Goal: Task Accomplishment & Management: Complete application form

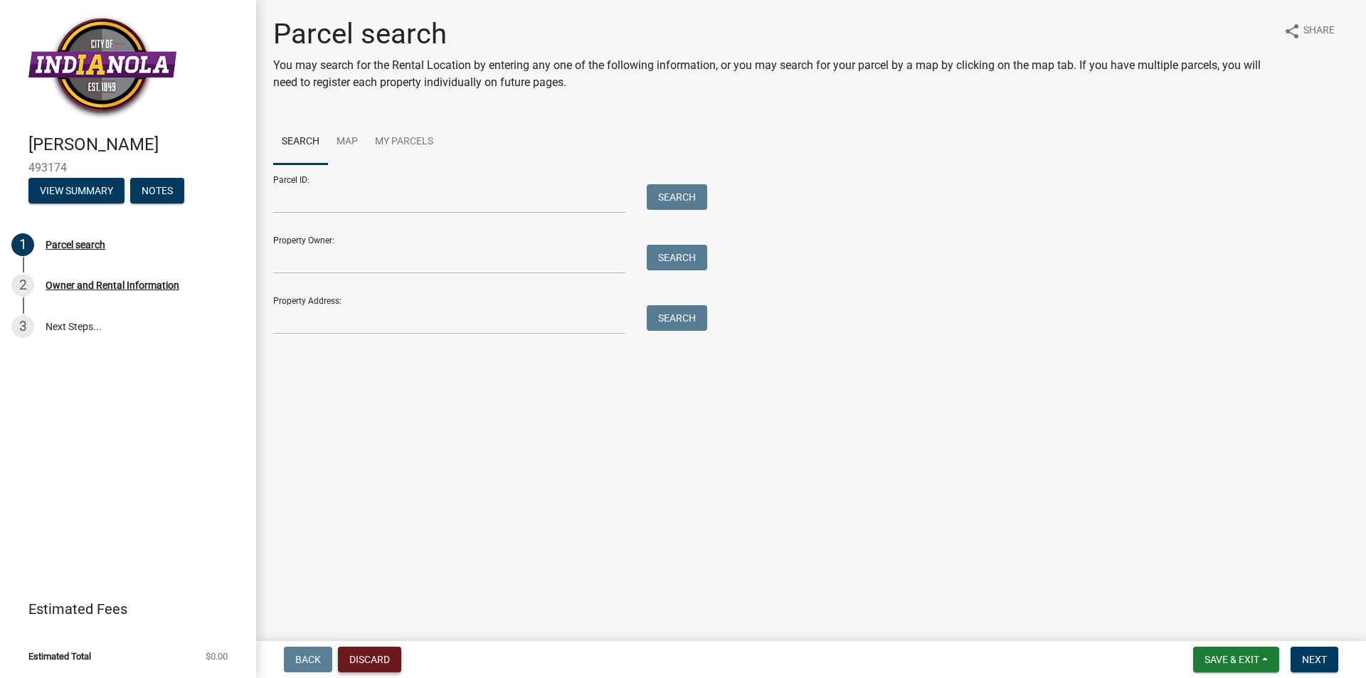
click at [386, 650] on button "Discard" at bounding box center [369, 660] width 63 height 26
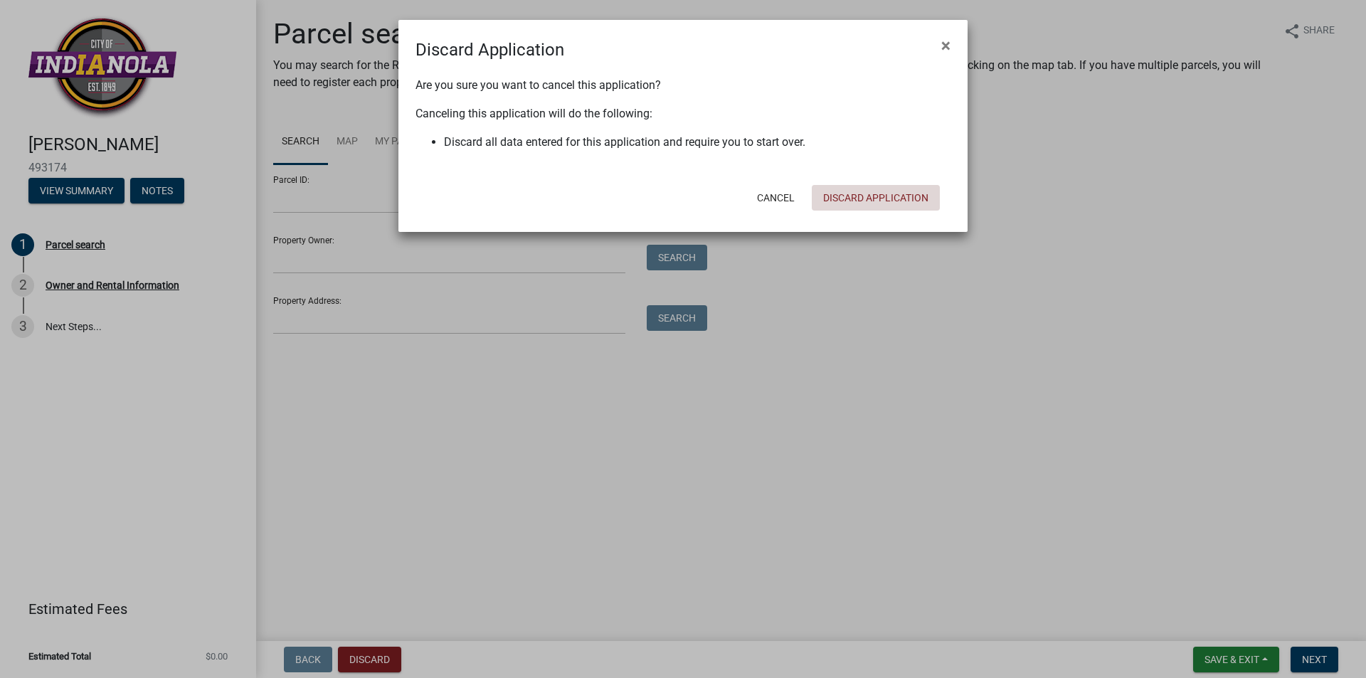
click at [875, 192] on button "Discard Application" at bounding box center [876, 198] width 128 height 26
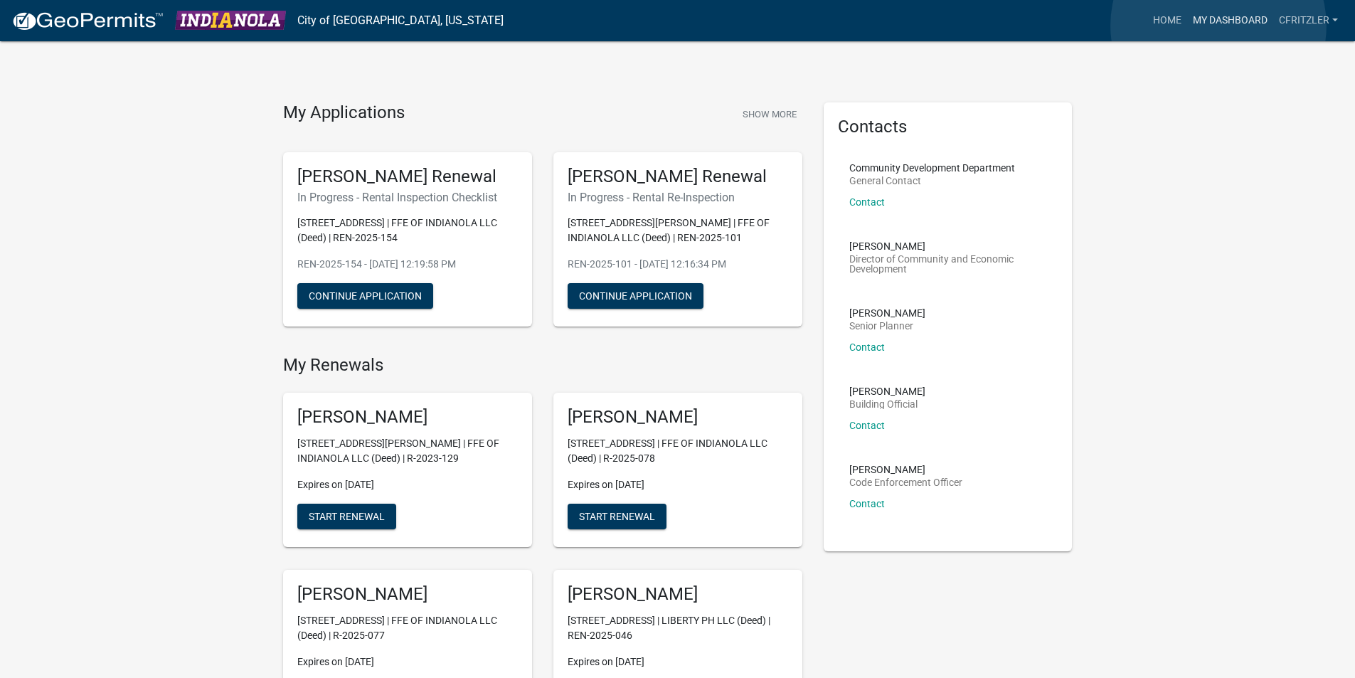
click at [1219, 26] on link "My Dashboard" at bounding box center [1230, 20] width 86 height 27
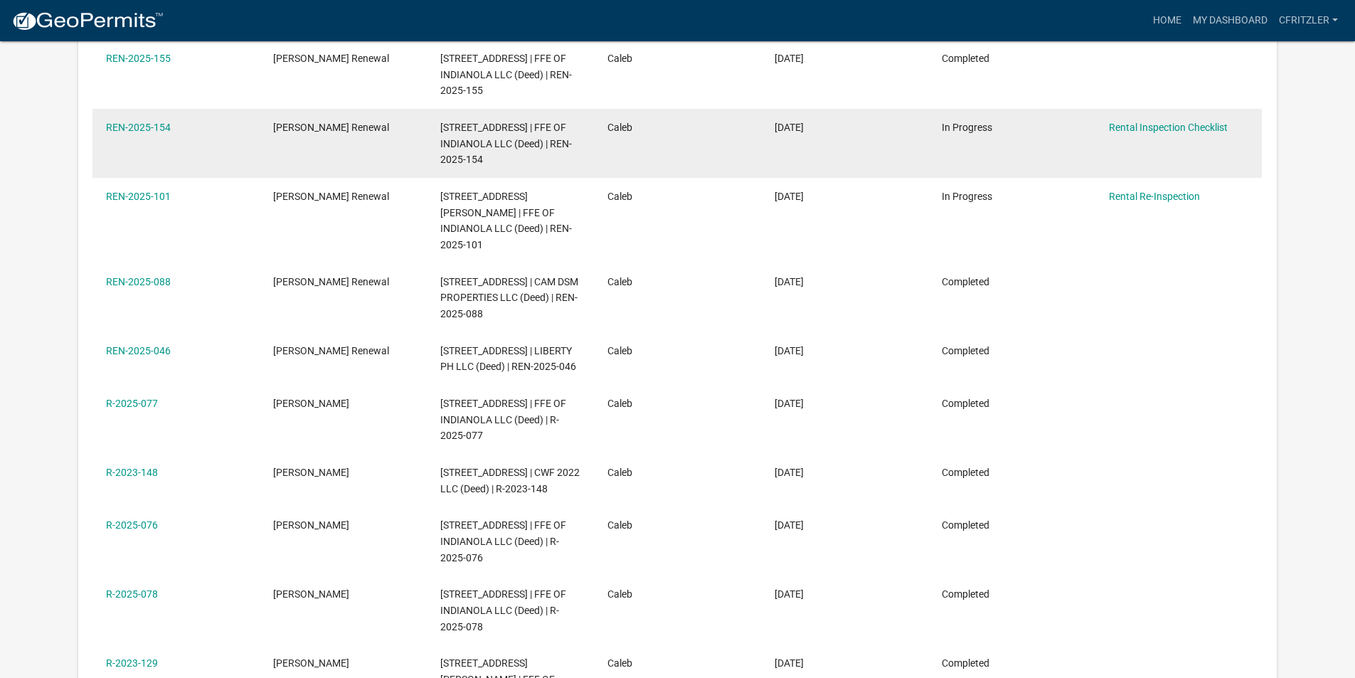
scroll to position [356, 0]
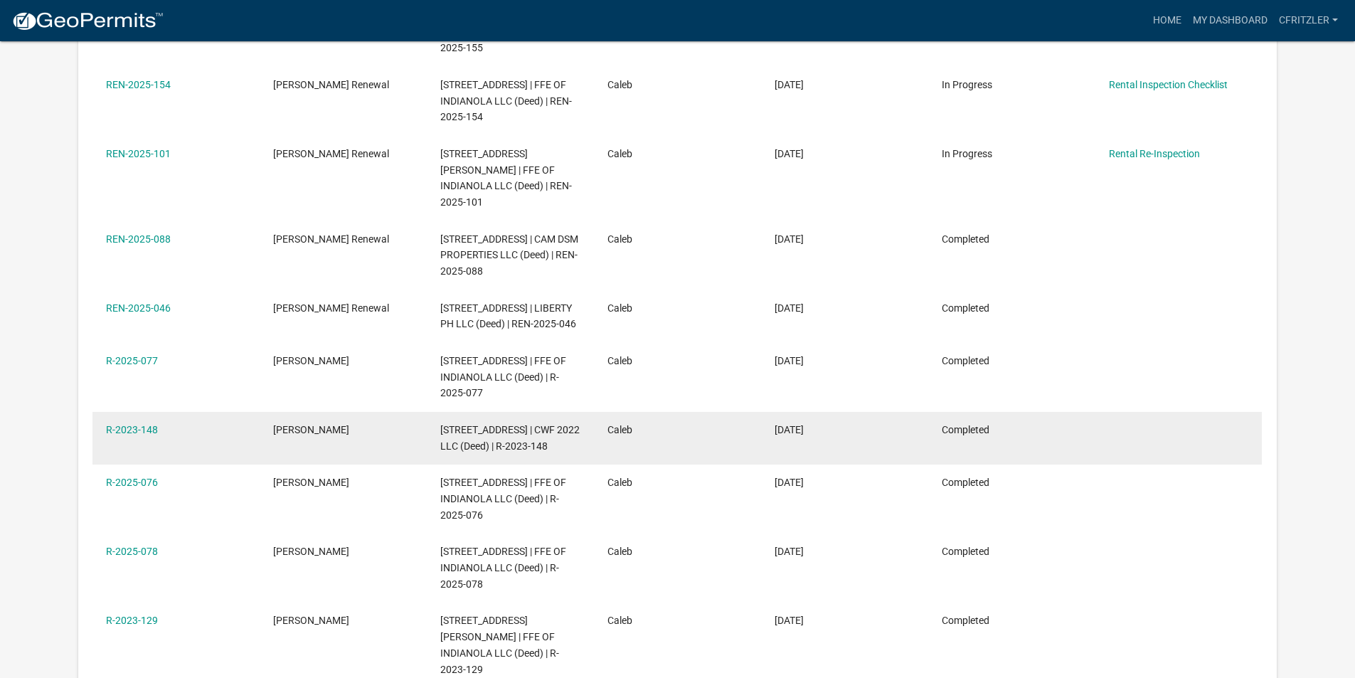
click at [973, 424] on span "Completed" at bounding box center [966, 429] width 48 height 11
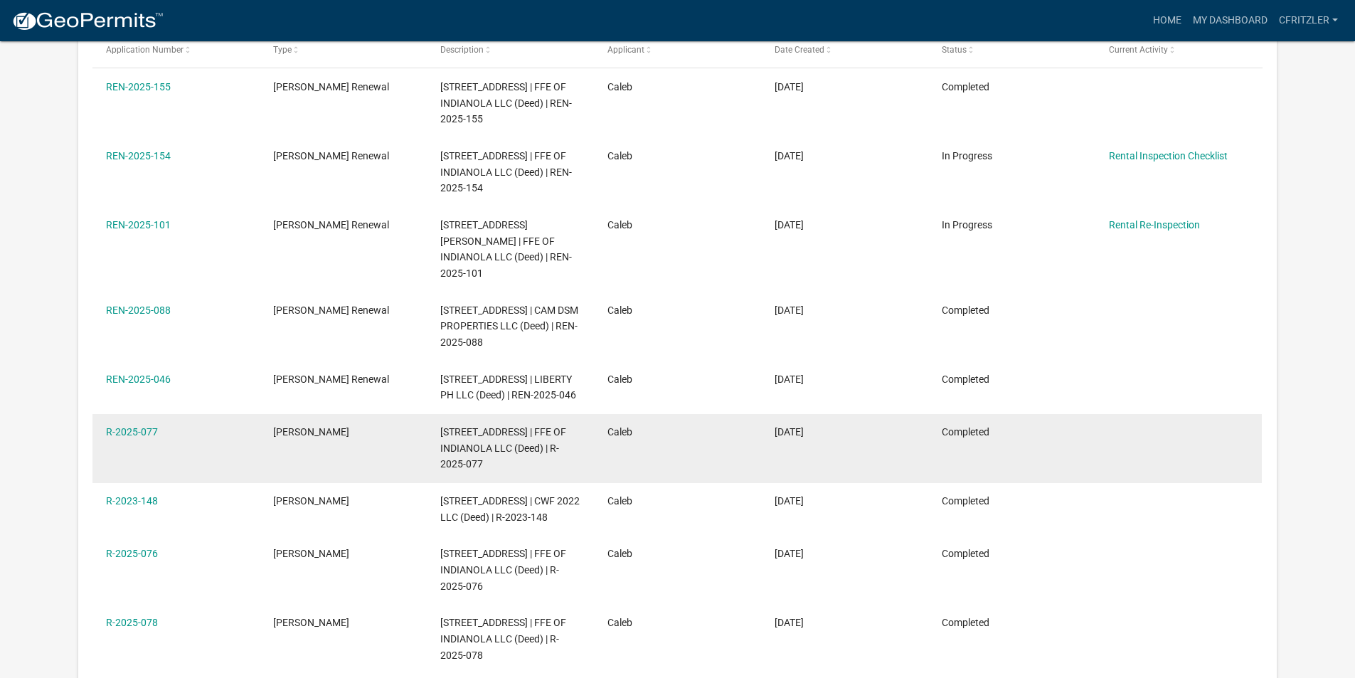
scroll to position [0, 0]
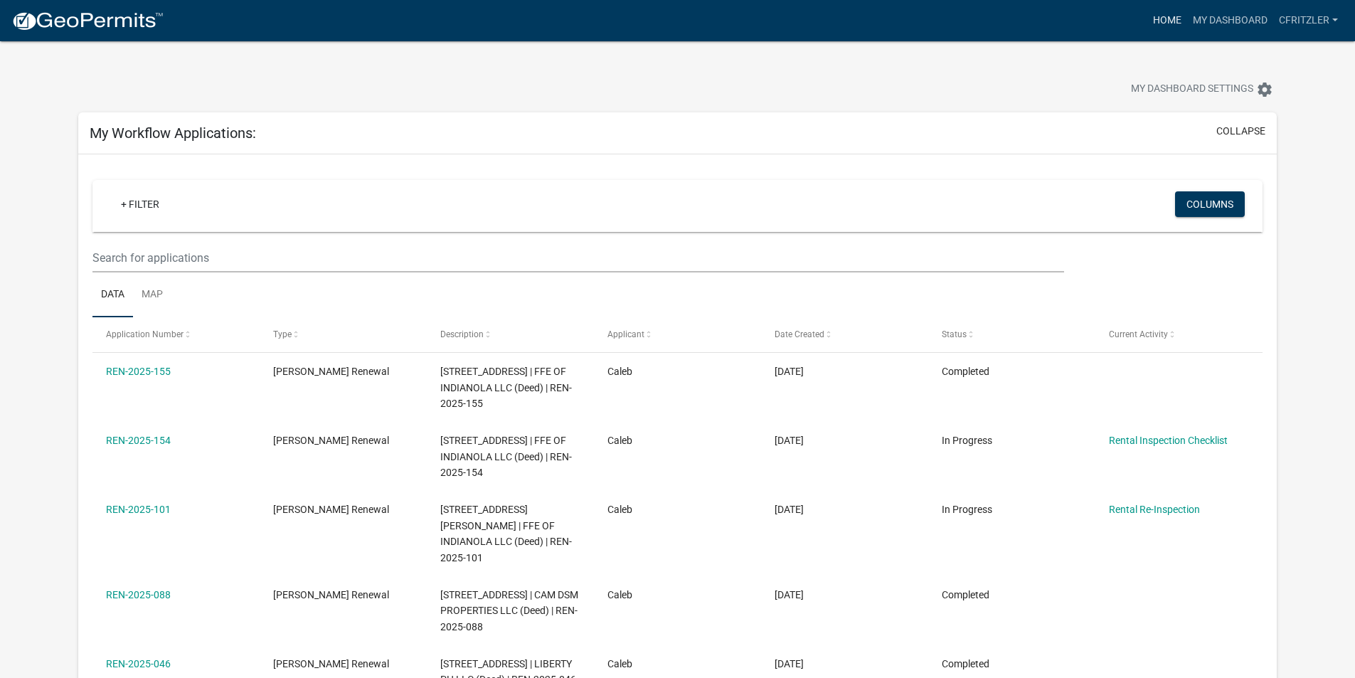
click at [1160, 23] on link "Home" at bounding box center [1168, 20] width 40 height 27
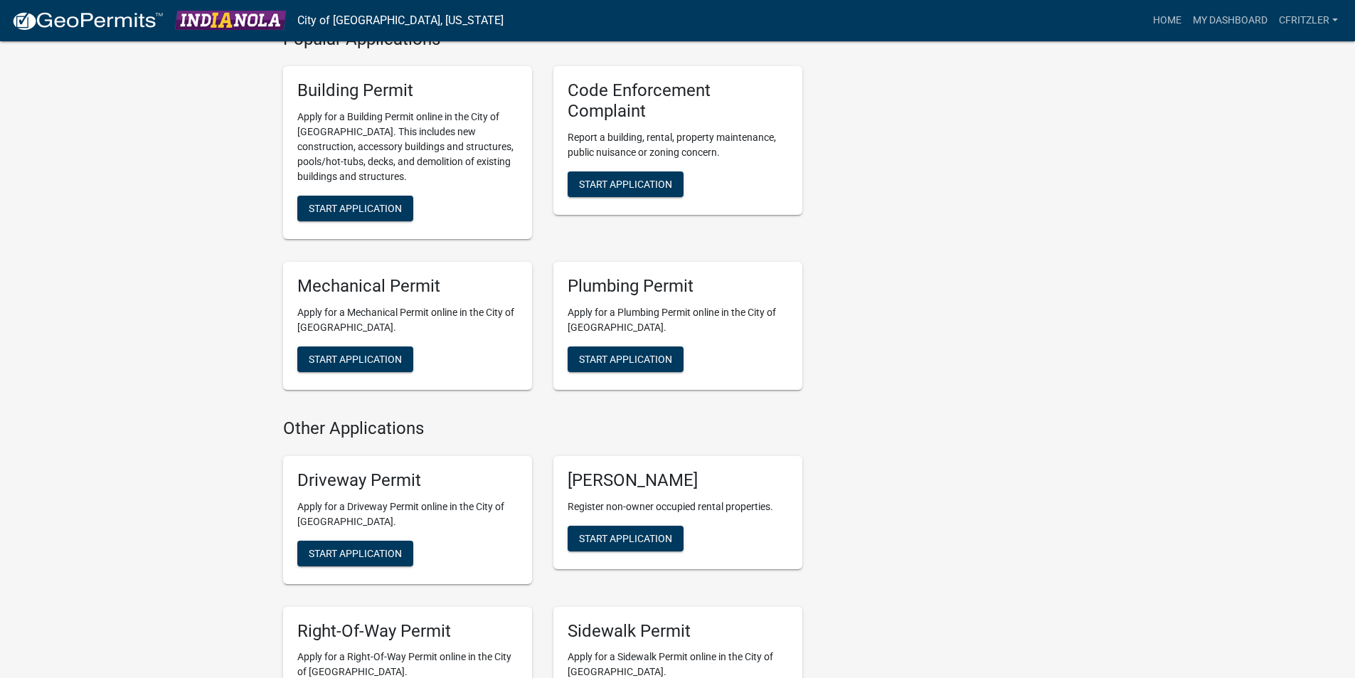
scroll to position [925, 0]
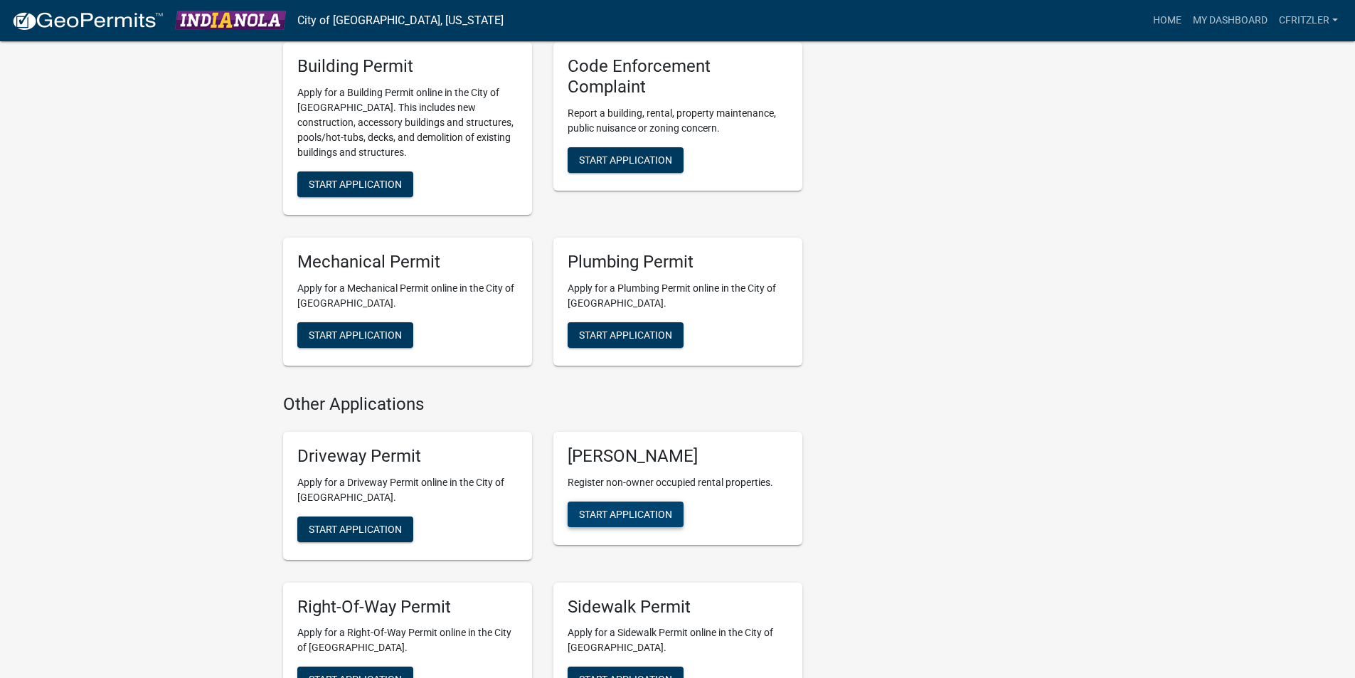
click at [618, 517] on span "Start Application" at bounding box center [625, 513] width 93 height 11
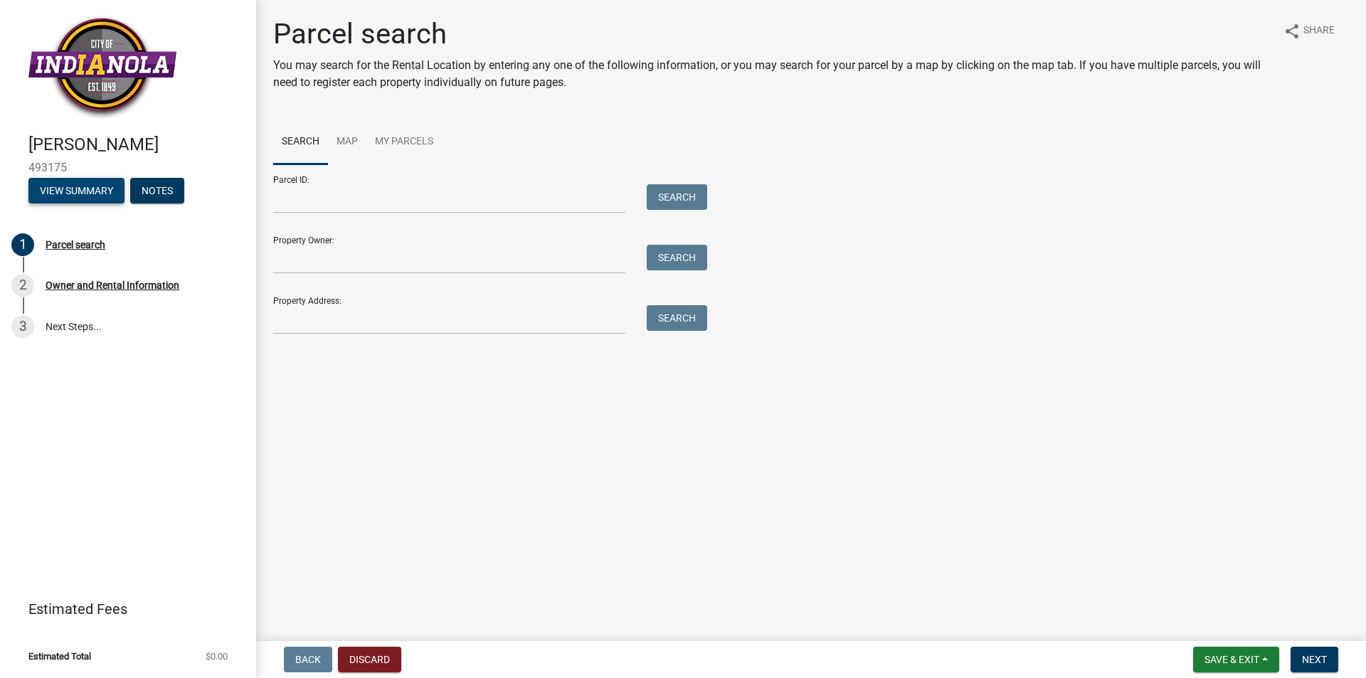
click at [97, 184] on button "View Summary" at bounding box center [76, 191] width 96 height 26
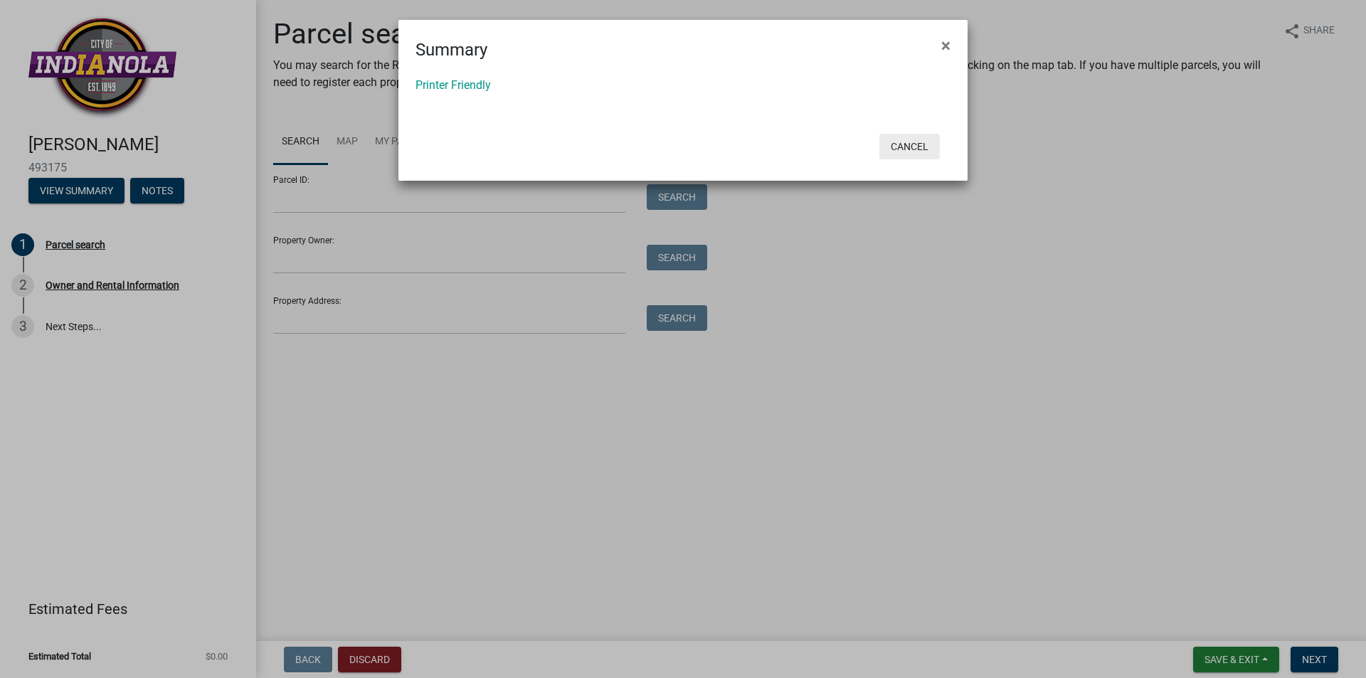
click at [904, 143] on button "Cancel" at bounding box center [909, 147] width 60 height 26
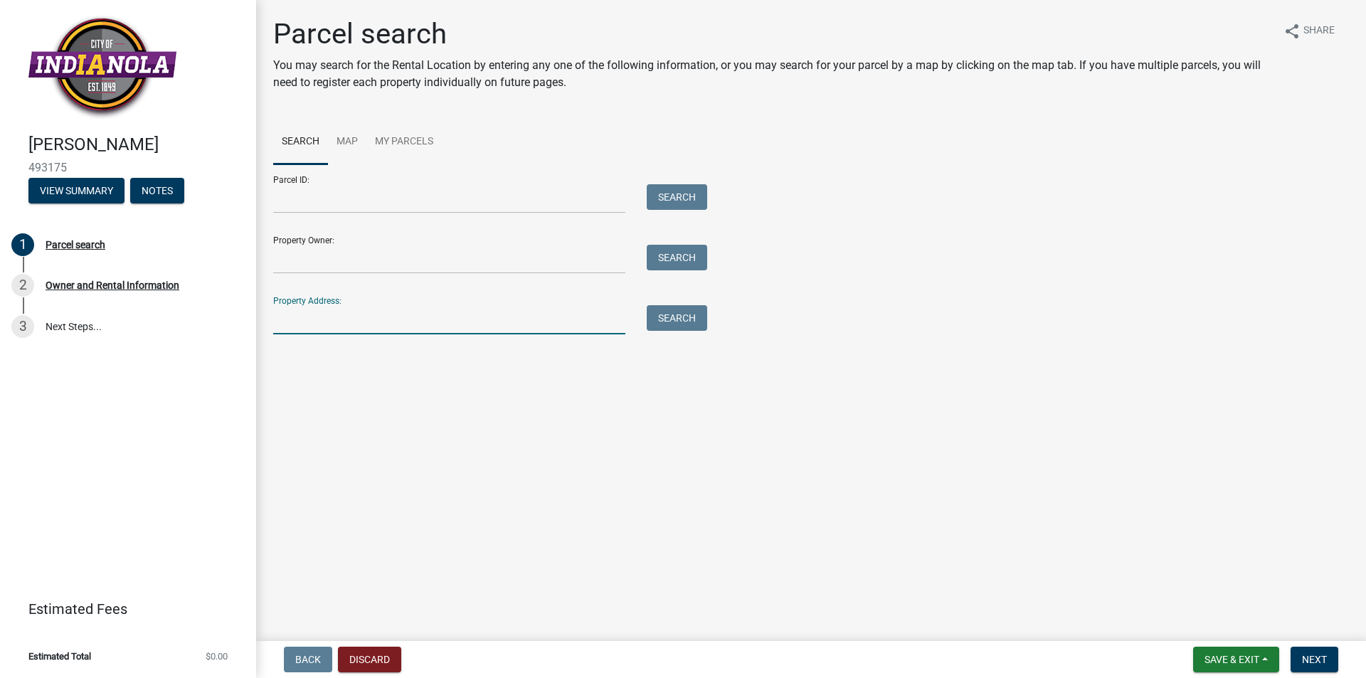
click at [312, 314] on input "Property Address:" at bounding box center [449, 319] width 352 height 29
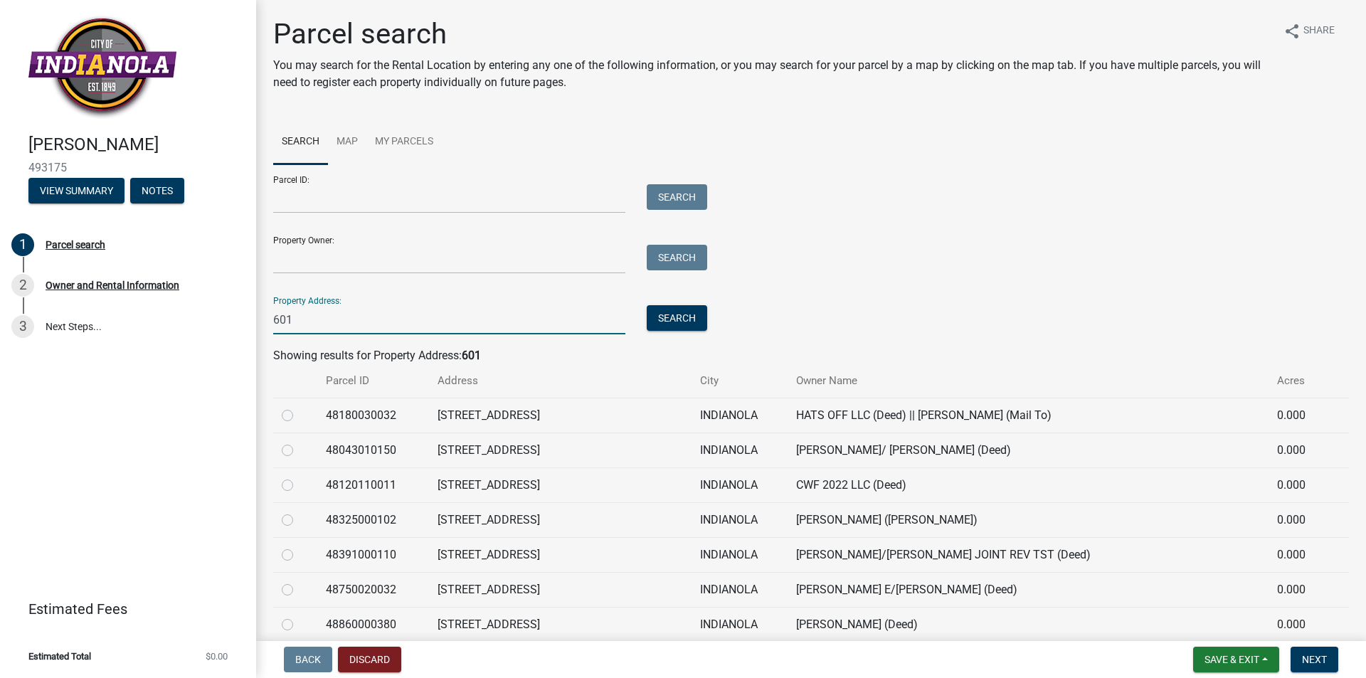
scroll to position [71, 0]
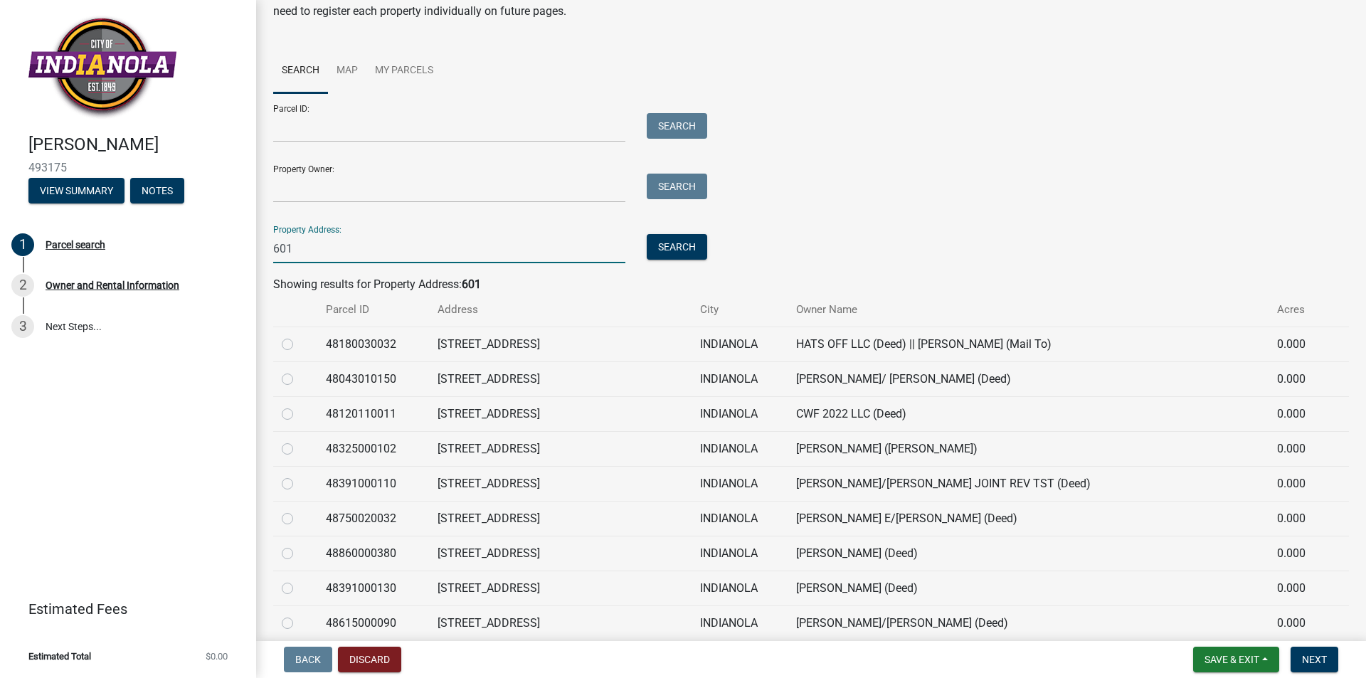
type input "601"
click at [299, 406] on label at bounding box center [299, 406] width 0 height 0
click at [299, 414] on input "radio" at bounding box center [303, 410] width 9 height 9
radio input "true"
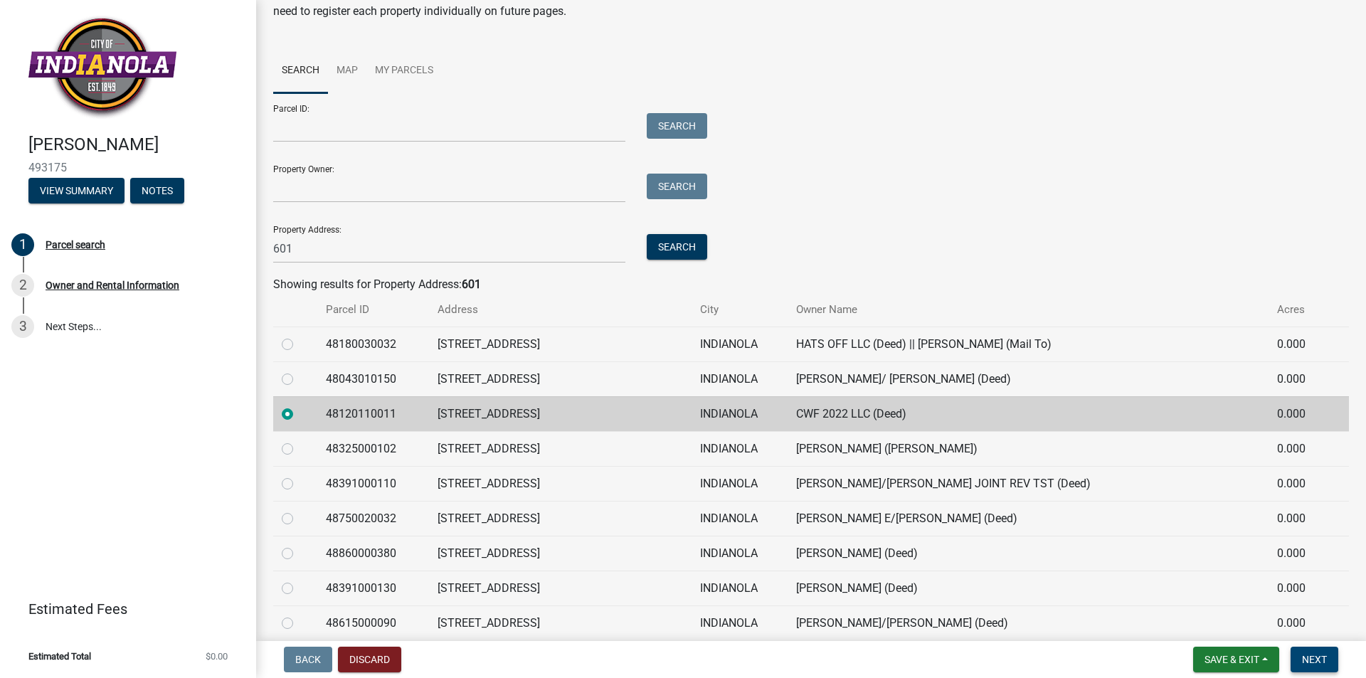
click at [1325, 667] on button "Next" at bounding box center [1315, 660] width 48 height 26
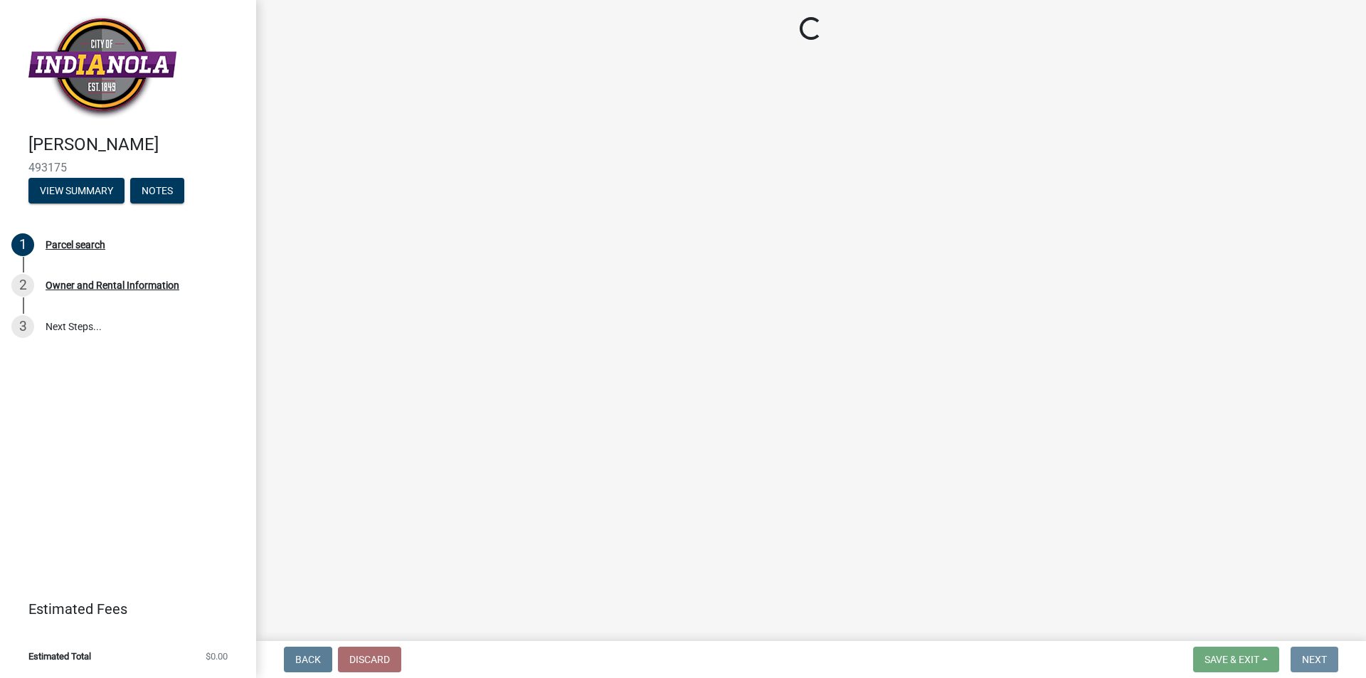
scroll to position [0, 0]
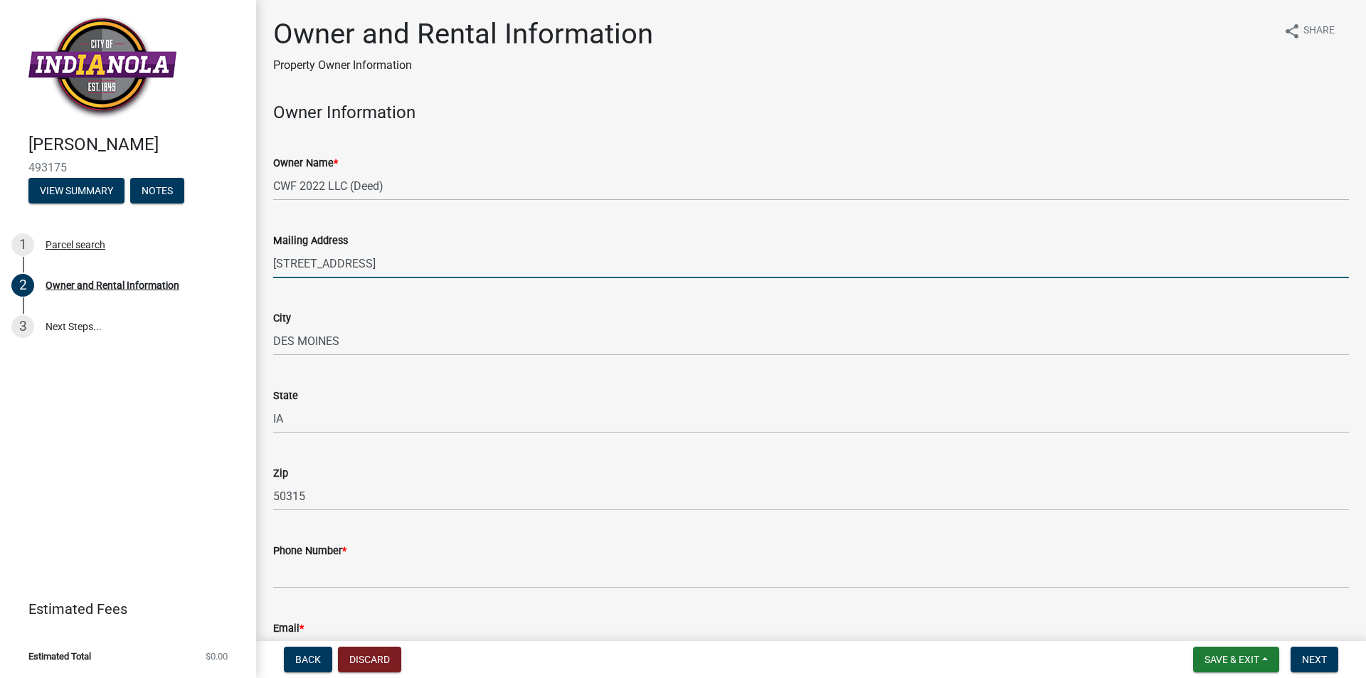
click at [301, 263] on input "[STREET_ADDRESS]" at bounding box center [811, 263] width 1076 height 29
click at [304, 263] on input "[STREET_ADDRESS]" at bounding box center [811, 263] width 1076 height 29
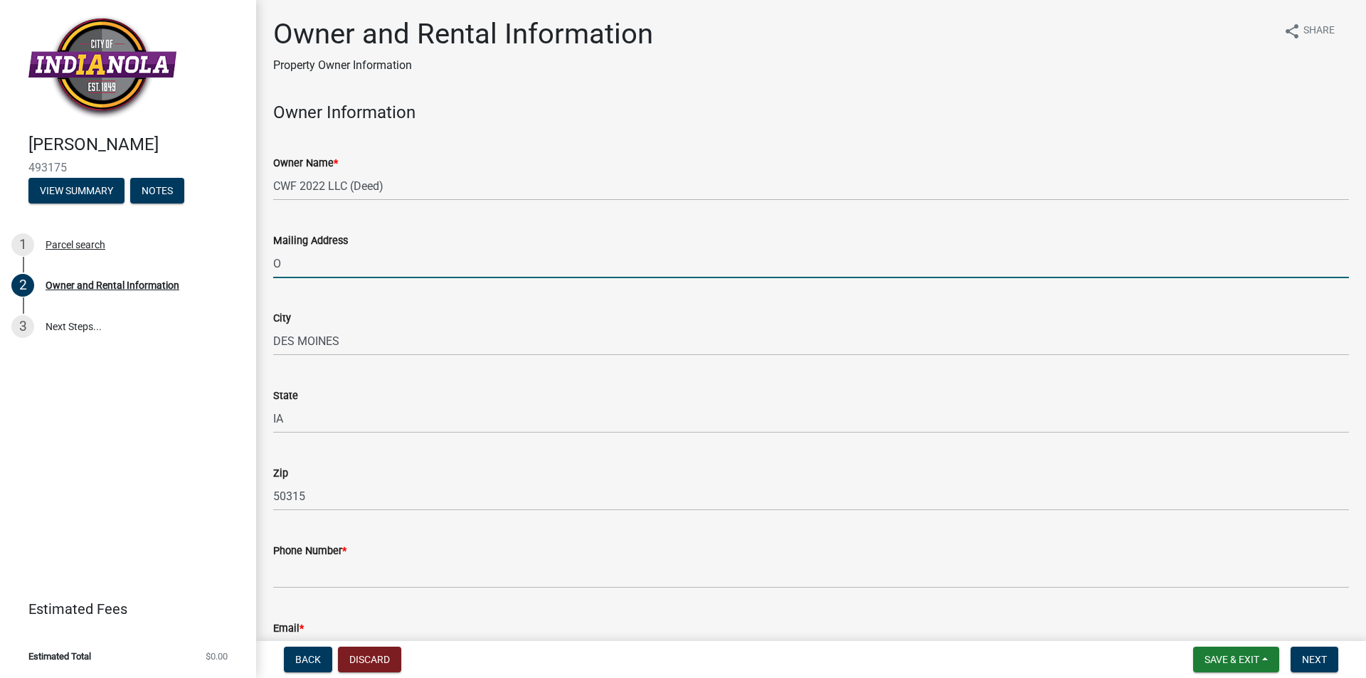
type input "O"
click at [287, 255] on input "PO BOX396" at bounding box center [811, 263] width 1076 height 29
type input "PO BOX396"
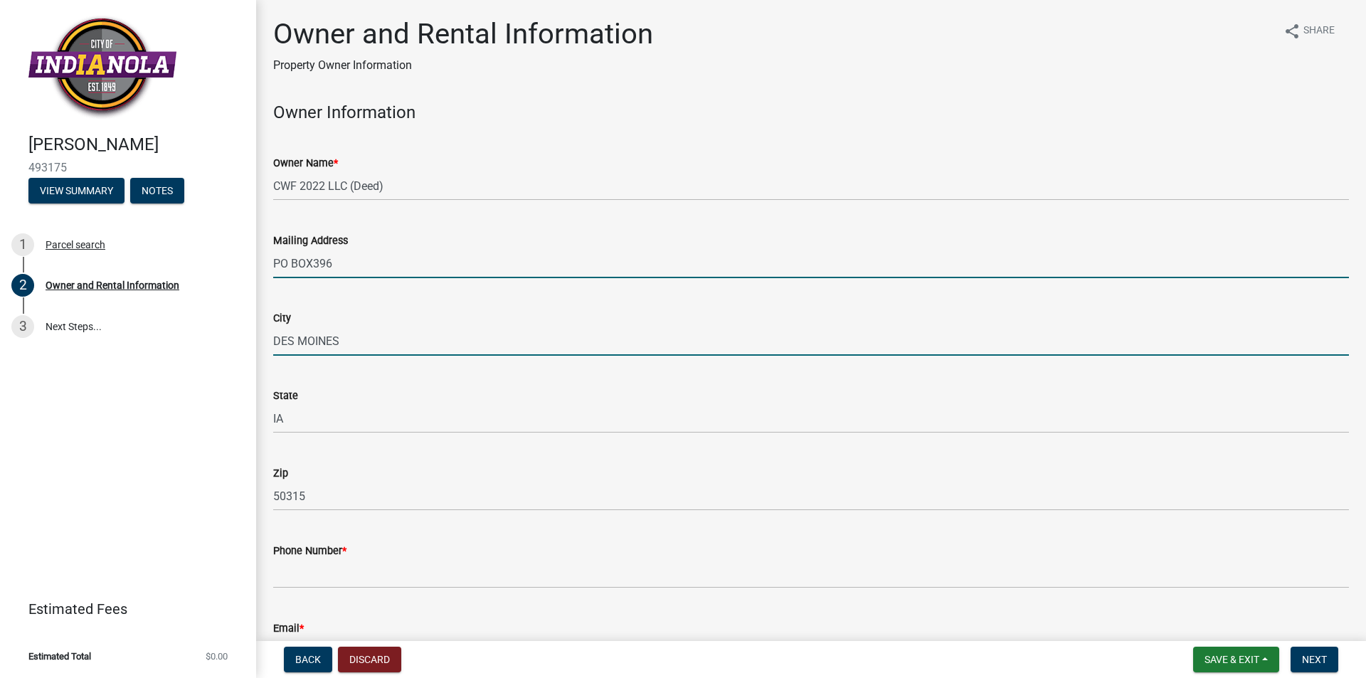
click at [320, 339] on input "DES MOINES" at bounding box center [811, 341] width 1076 height 29
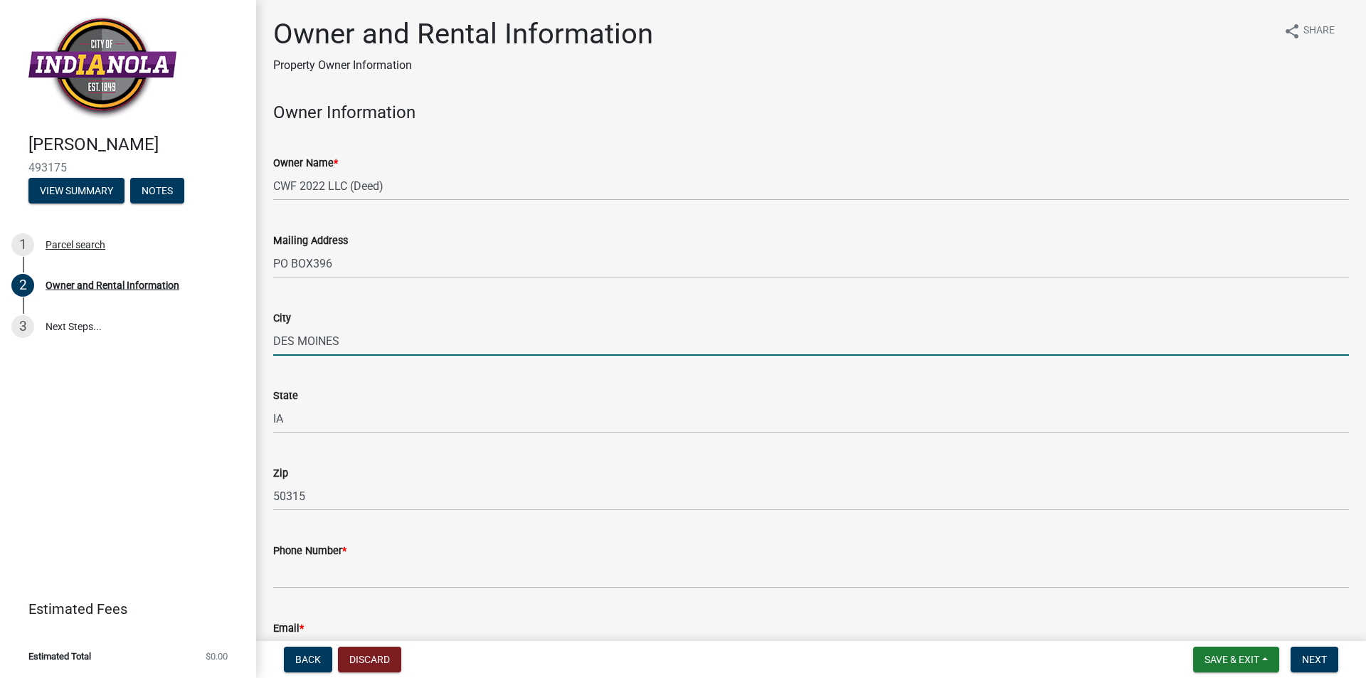
click at [320, 339] on input "DES MOINES" at bounding box center [811, 341] width 1076 height 29
type input "Berwick"
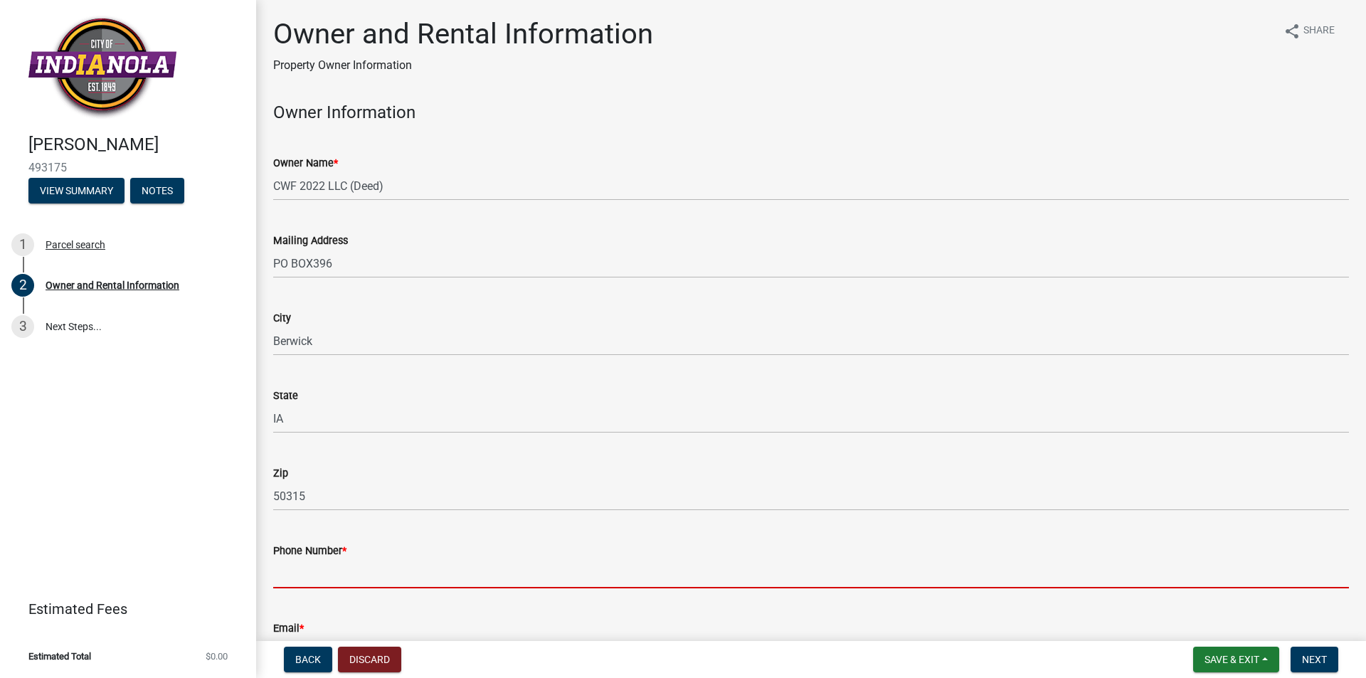
click at [331, 472] on div "Zip" at bounding box center [811, 473] width 1076 height 17
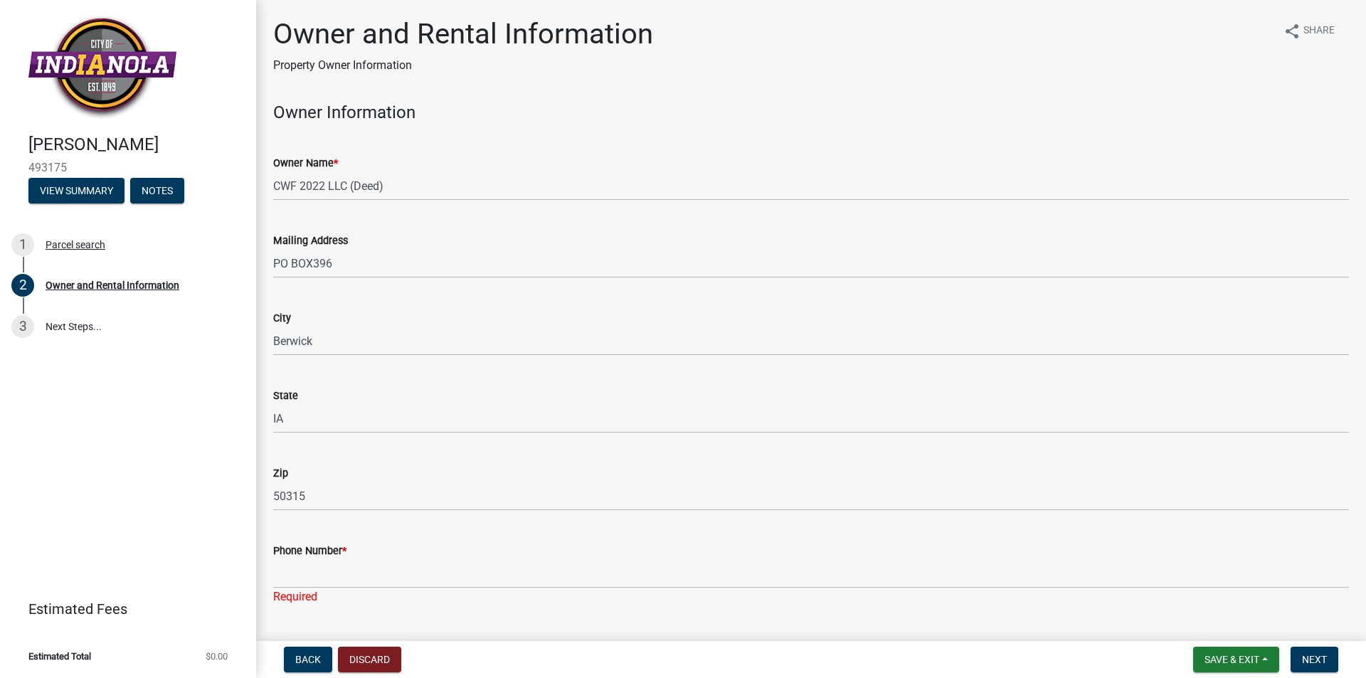
click at [330, 514] on wm-data-entity-input "Zip 50315" at bounding box center [811, 484] width 1076 height 78
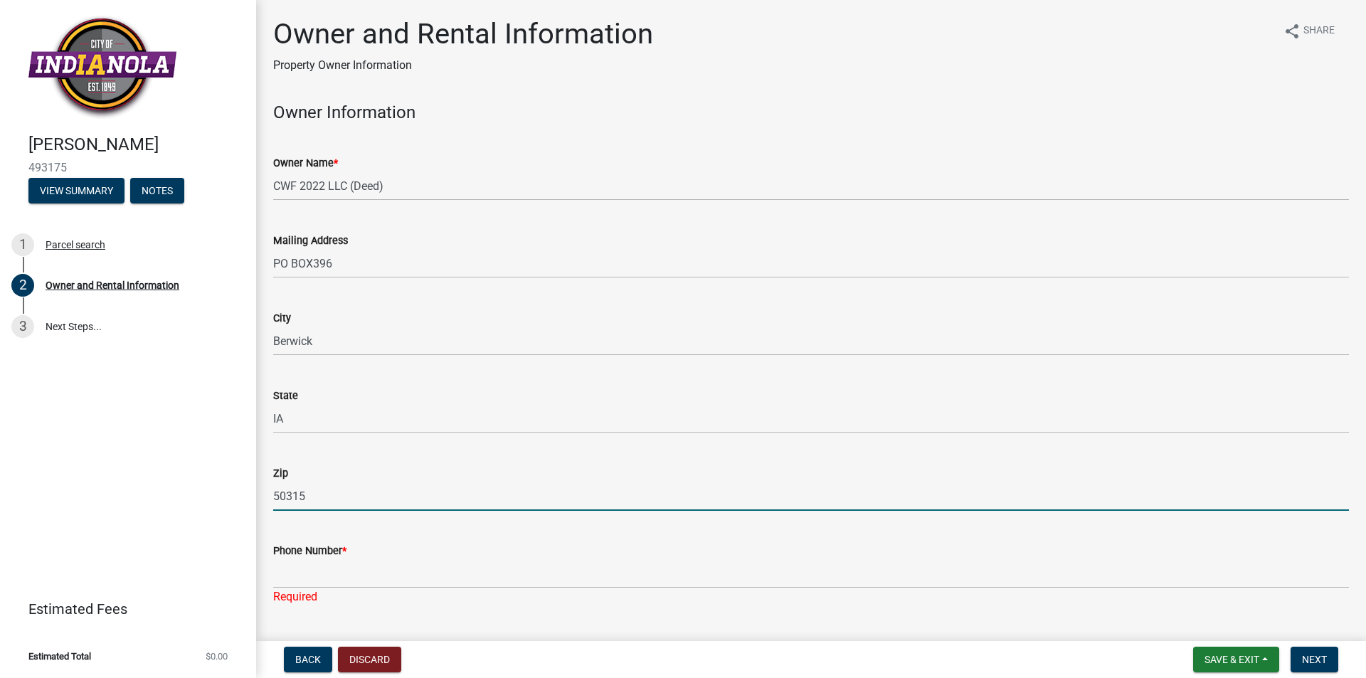
click at [334, 501] on input "50315" at bounding box center [811, 496] width 1076 height 29
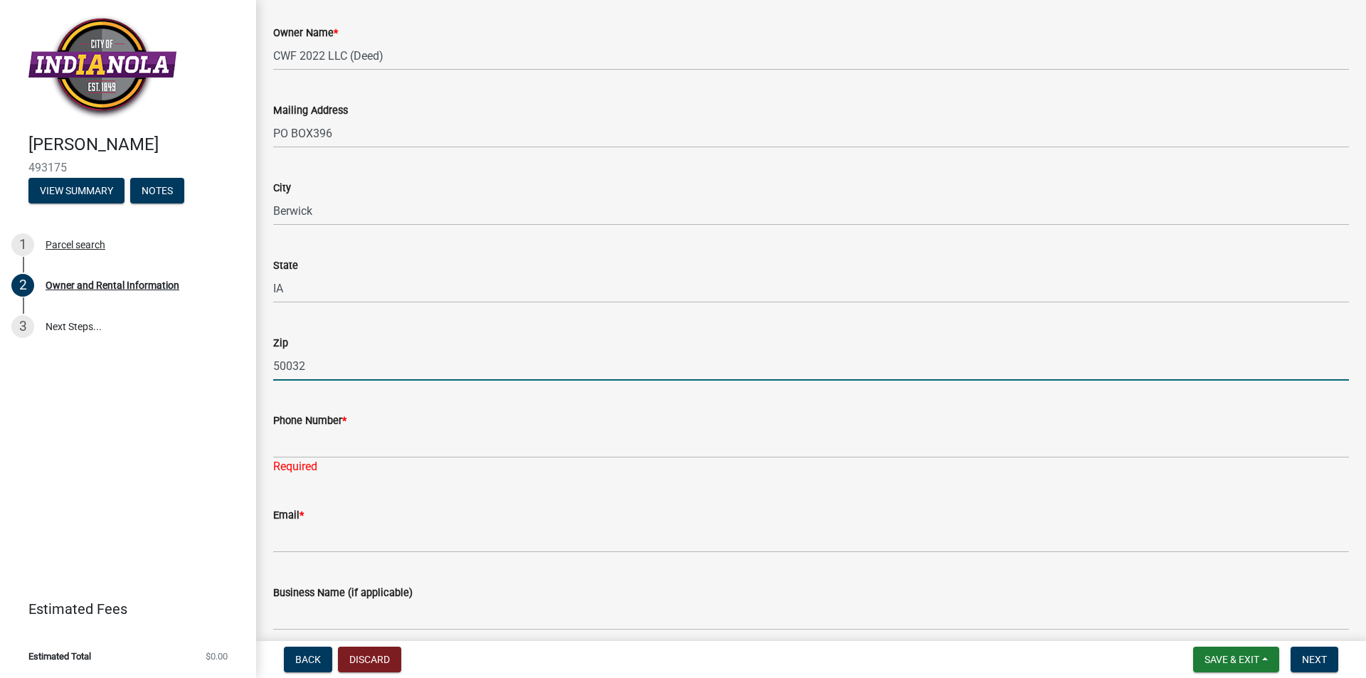
scroll to position [142, 0]
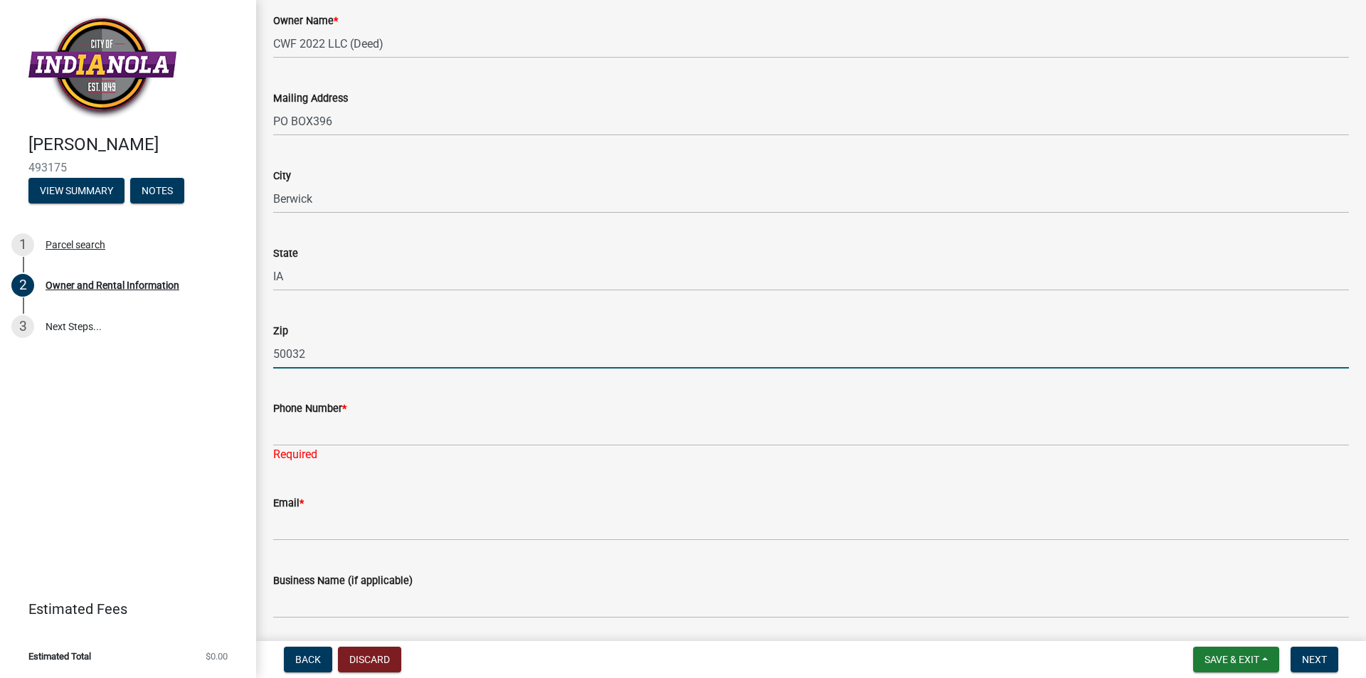
type input "50032"
click at [331, 416] on div "Phone Number *" at bounding box center [811, 408] width 1076 height 17
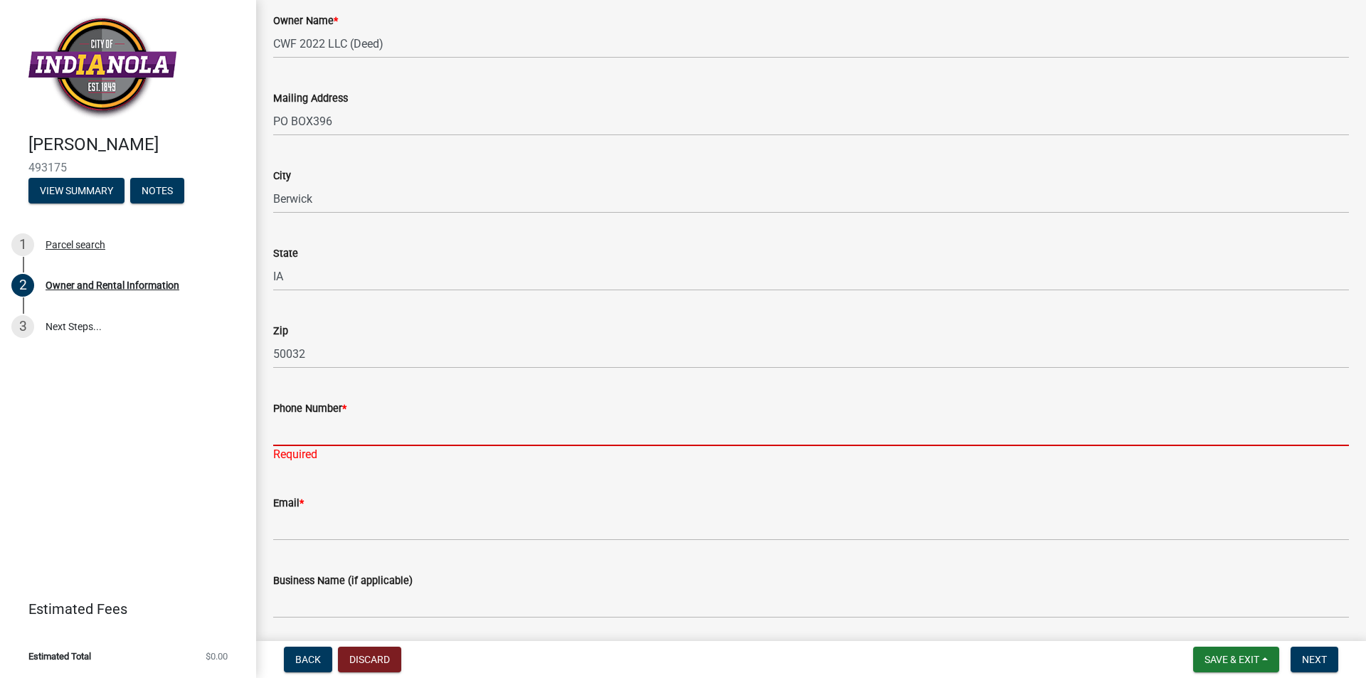
click at [339, 428] on input "Phone Number *" at bounding box center [811, 431] width 1076 height 29
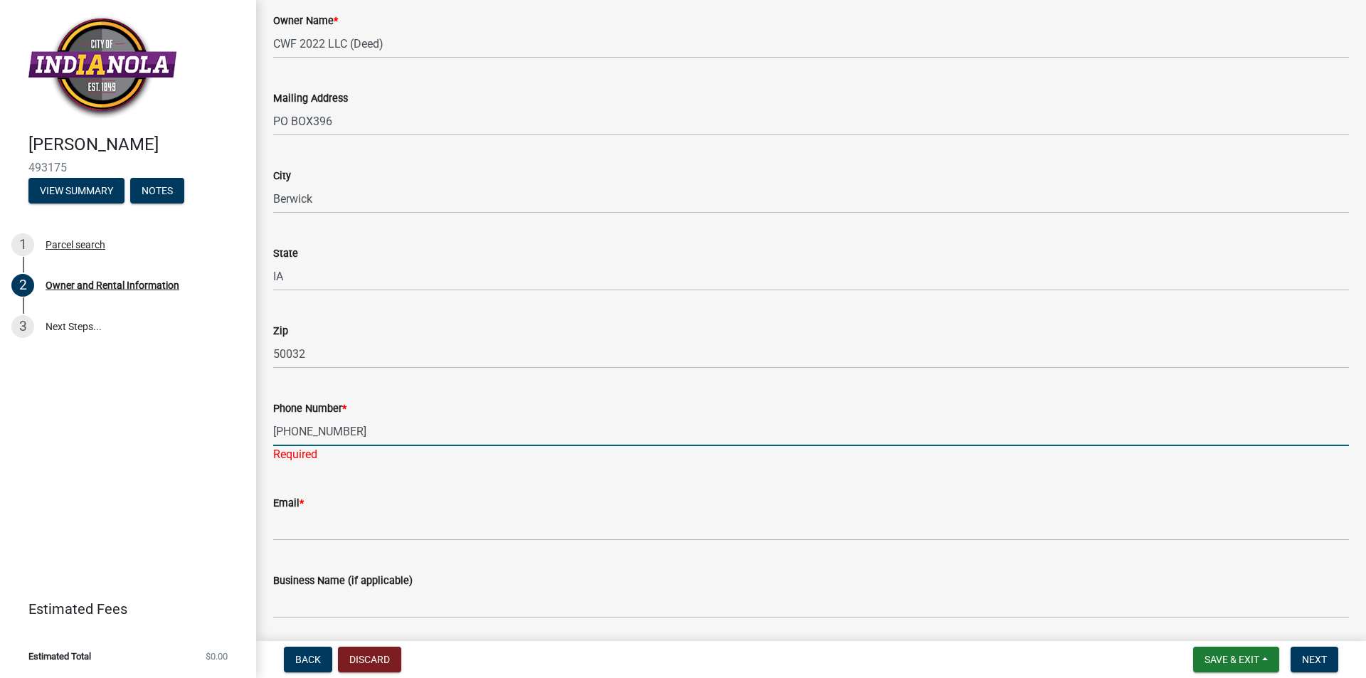
type input "[PHONE_NUMBER]"
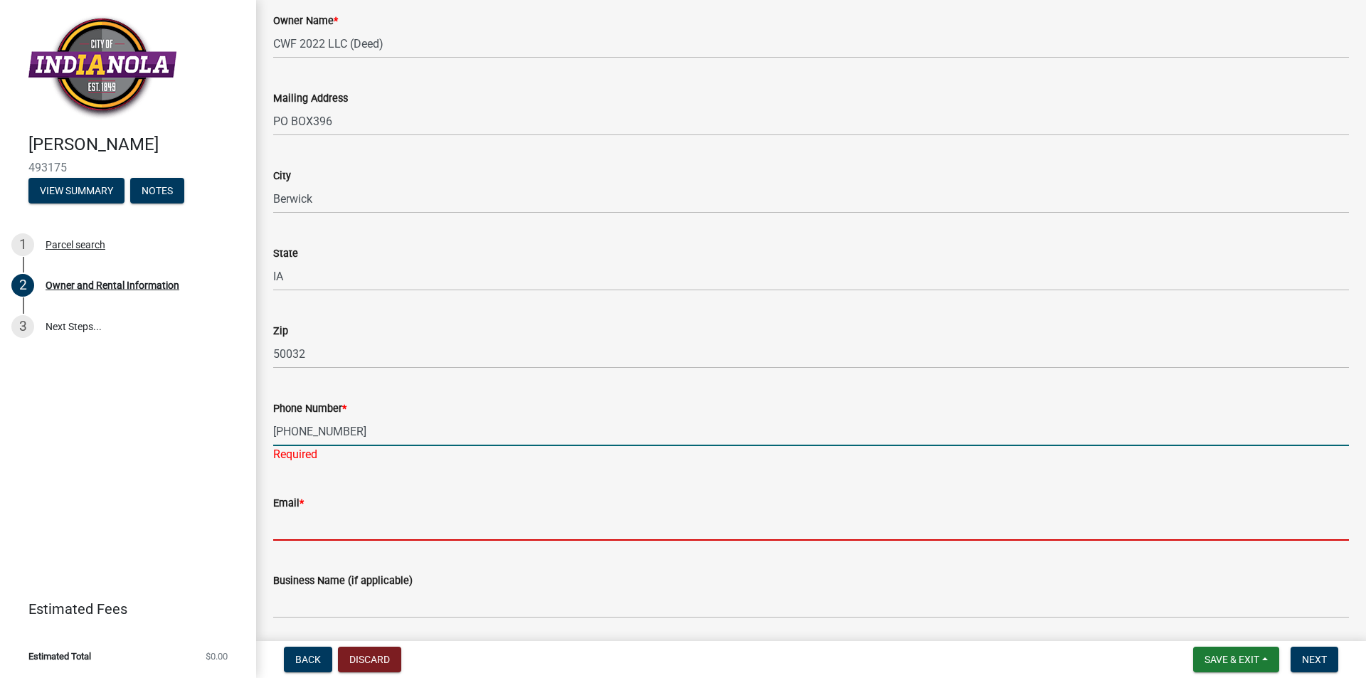
click at [321, 527] on wm-data-entity-input "Email *" at bounding box center [811, 514] width 1076 height 78
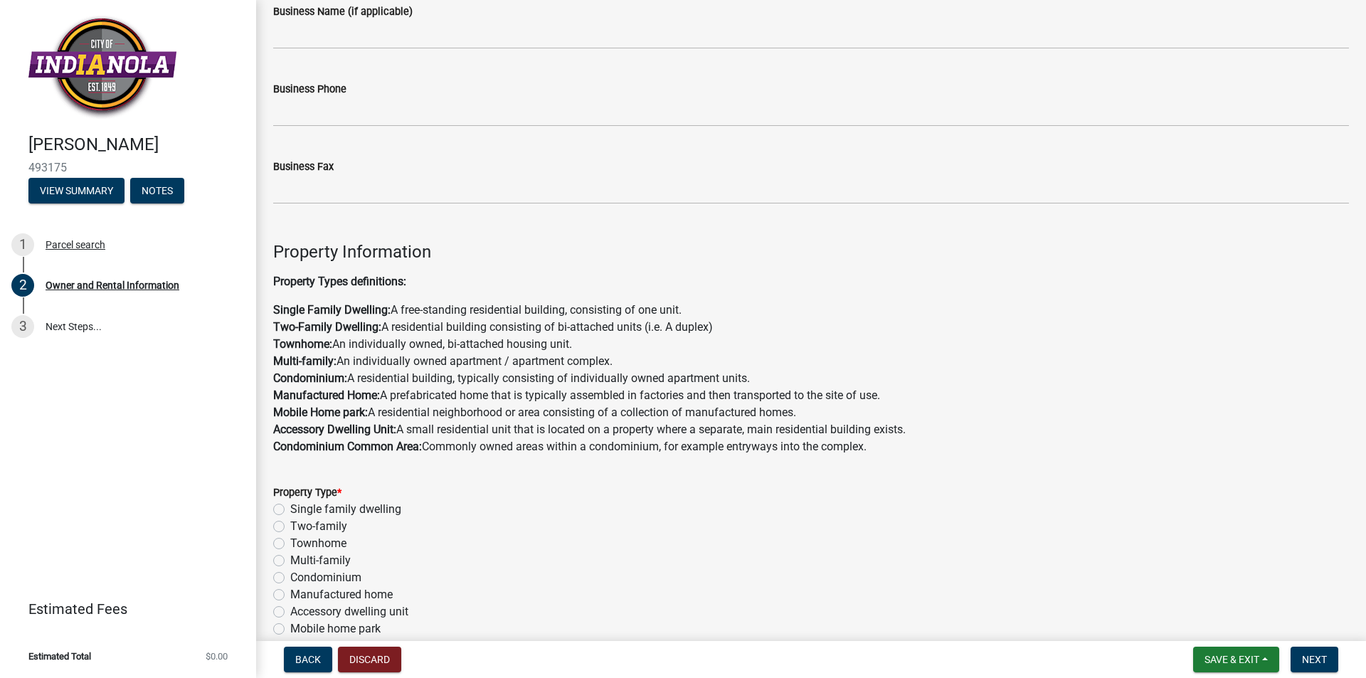
scroll to position [783, 0]
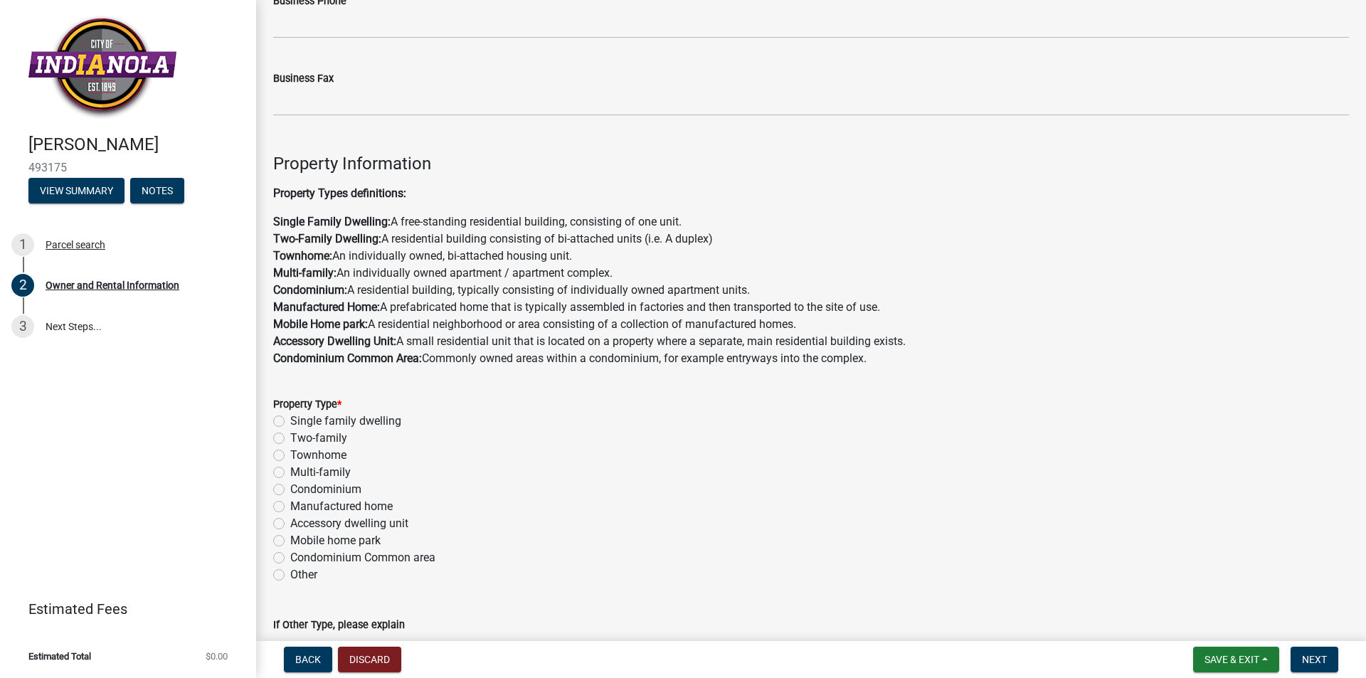
type input "[EMAIL_ADDRESS][DOMAIN_NAME]"
click at [290, 419] on label "Single family dwelling" at bounding box center [345, 421] width 111 height 17
click at [290, 419] on input "Single family dwelling" at bounding box center [294, 417] width 9 height 9
radio input "true"
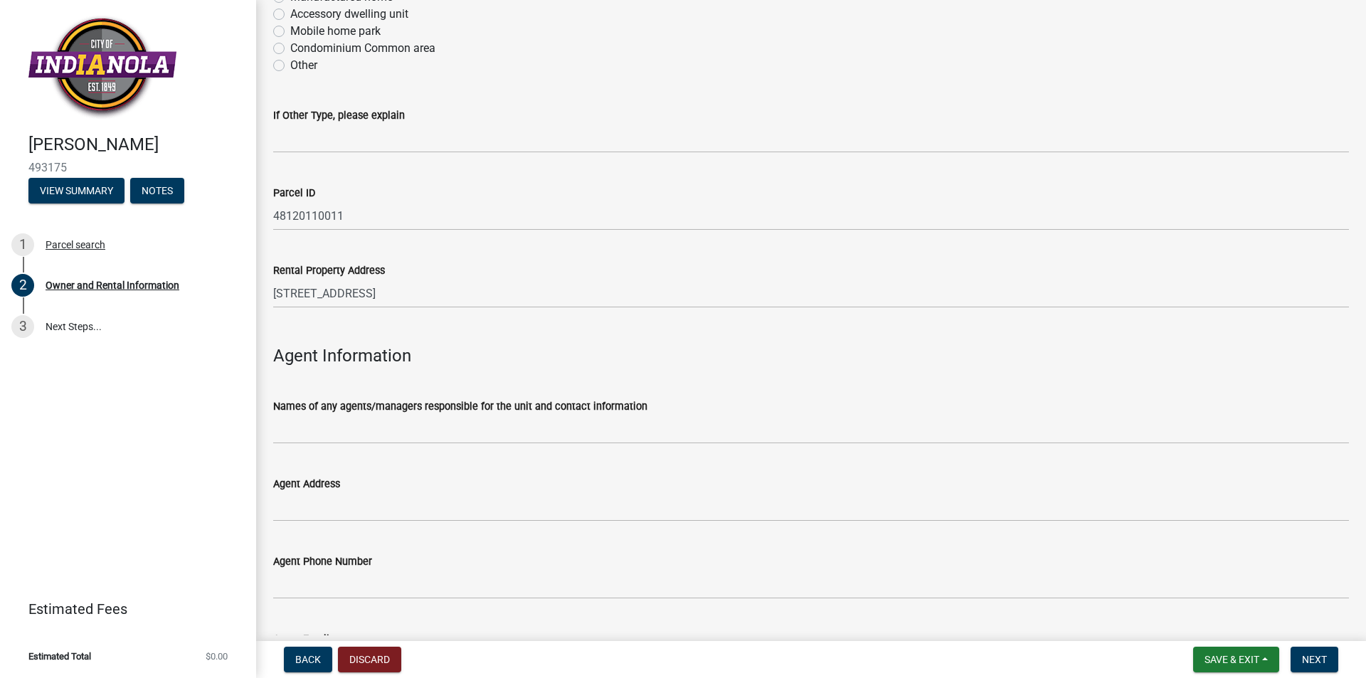
scroll to position [1400, 0]
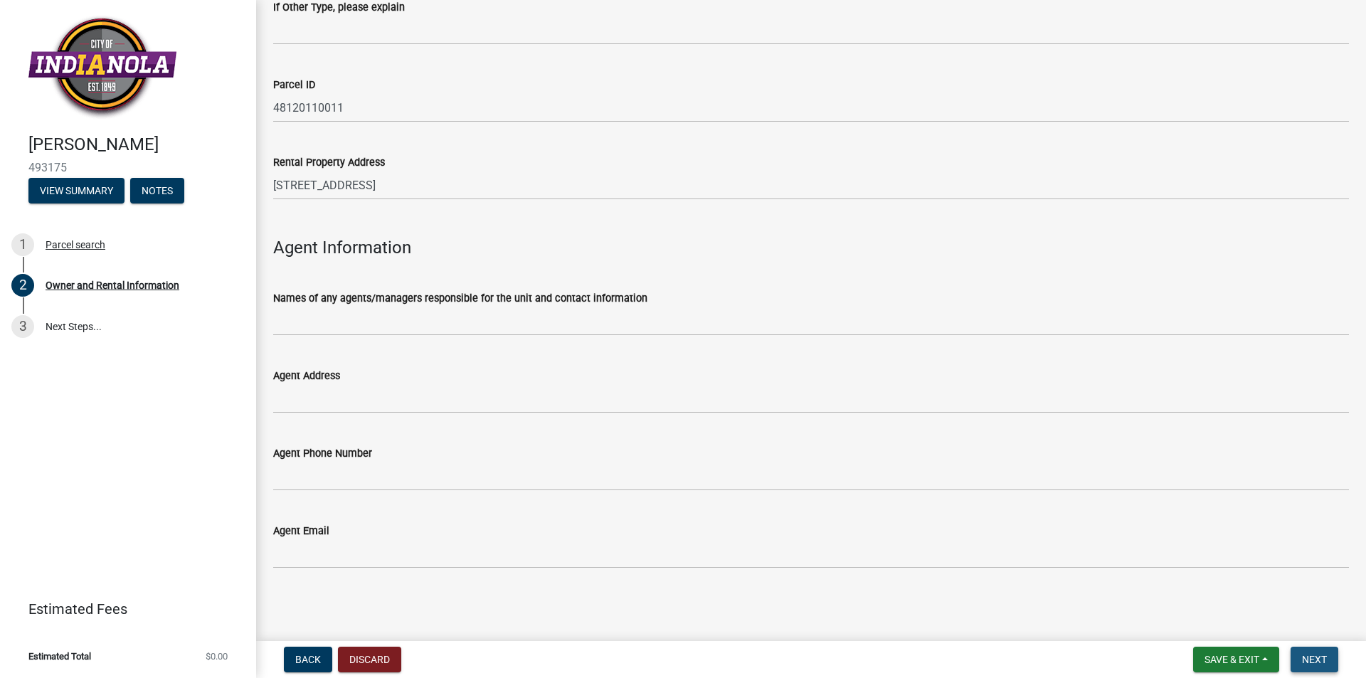
click at [1318, 657] on span "Next" at bounding box center [1314, 659] width 25 height 11
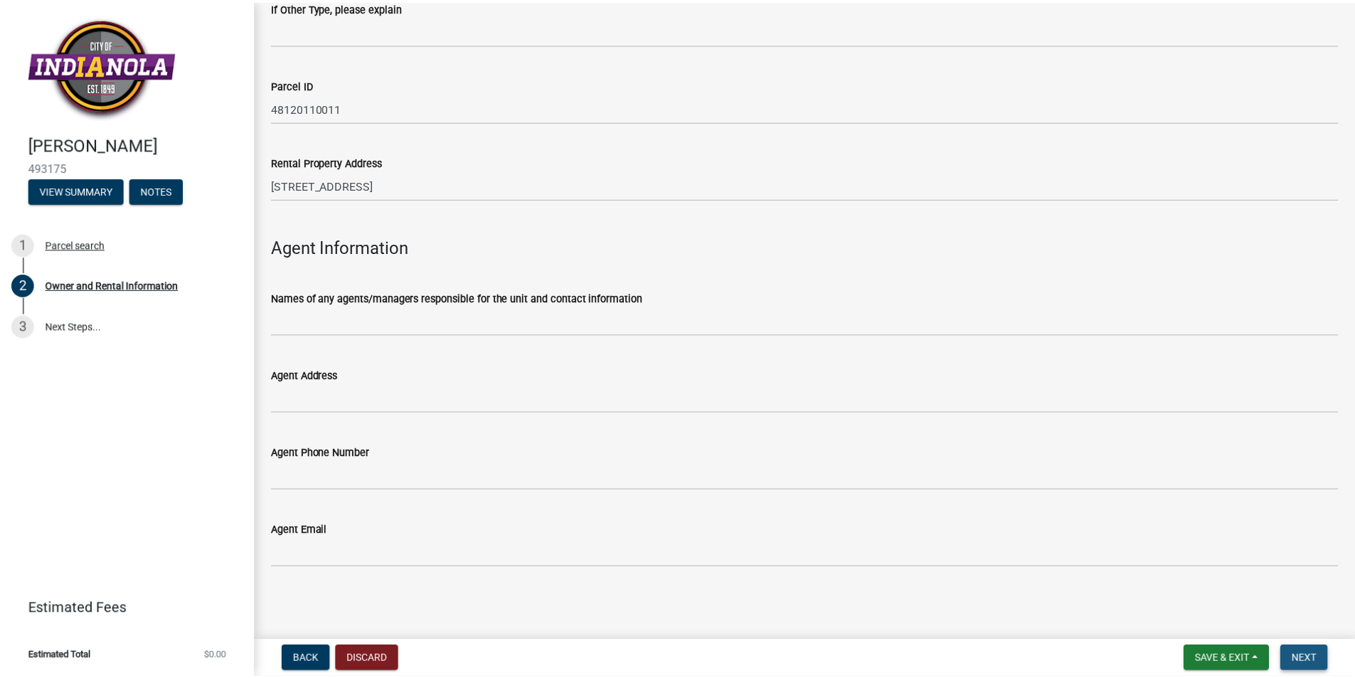
scroll to position [0, 0]
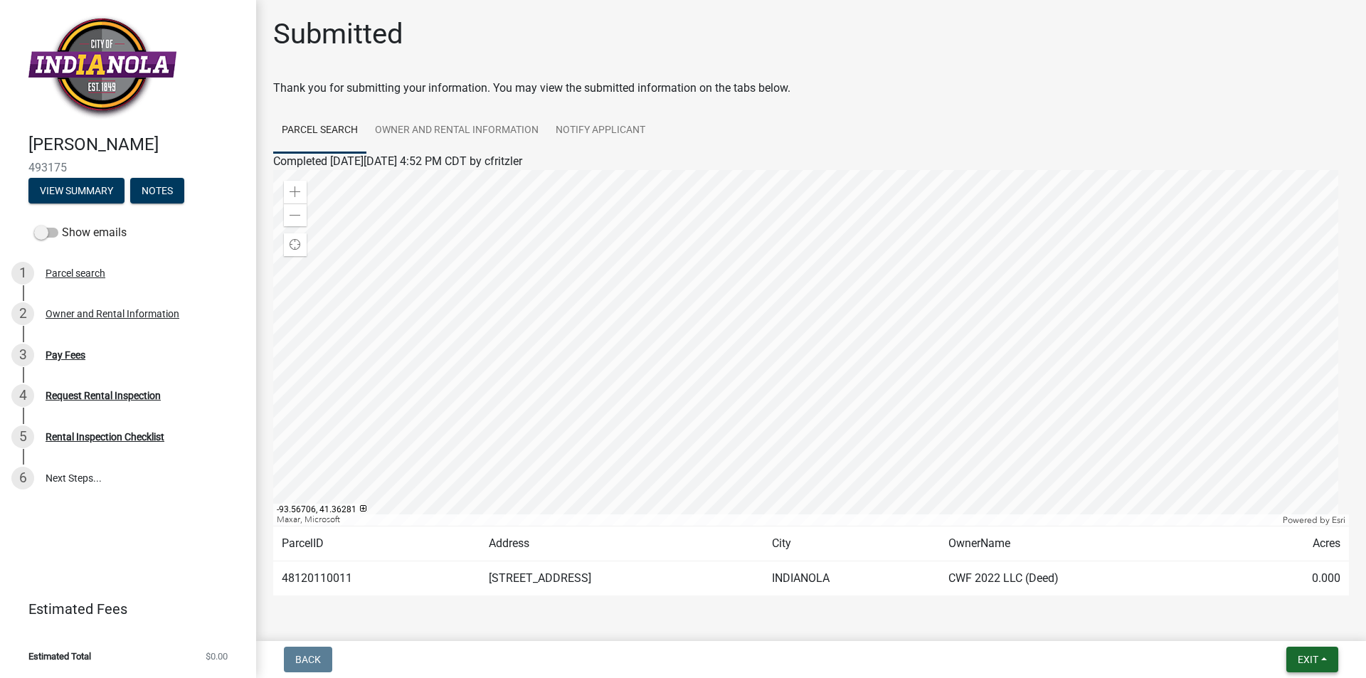
click at [1314, 659] on span "Exit" at bounding box center [1308, 659] width 21 height 11
click at [1270, 622] on button "Save & Exit" at bounding box center [1281, 622] width 114 height 34
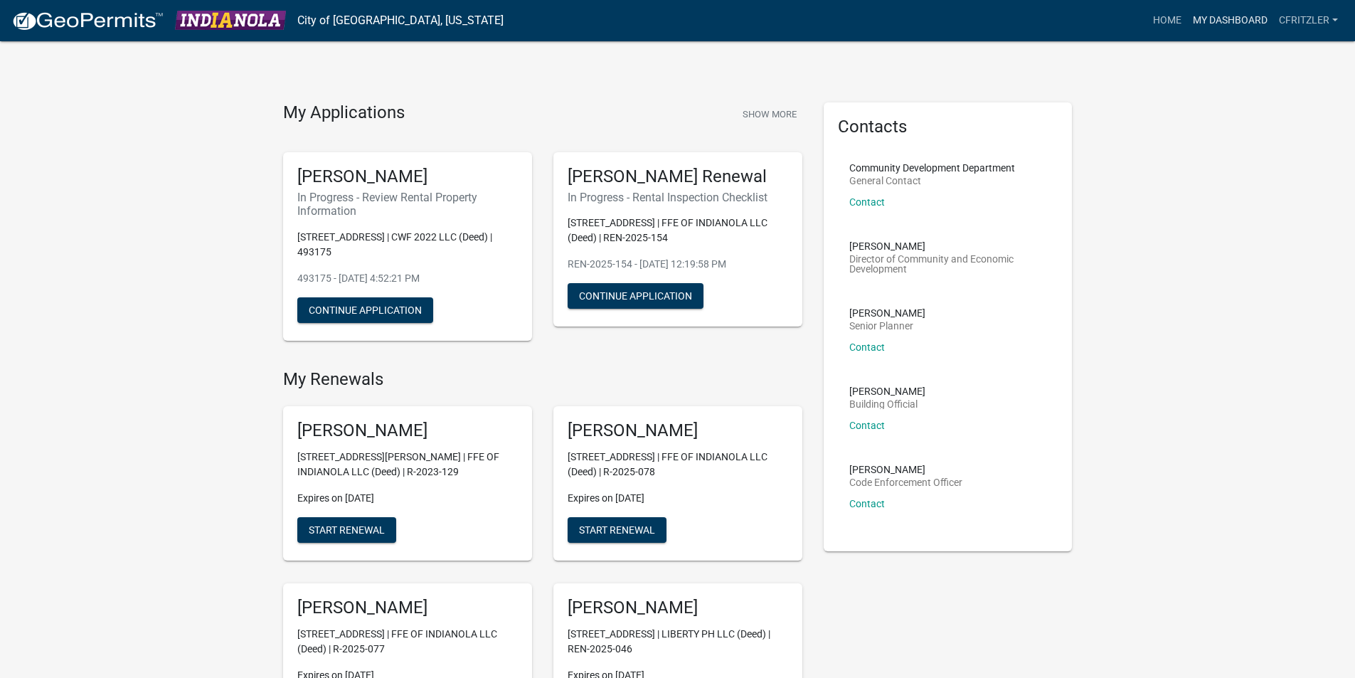
click at [1240, 23] on link "My Dashboard" at bounding box center [1230, 20] width 86 height 27
